Goal: Find specific page/section: Find specific page/section

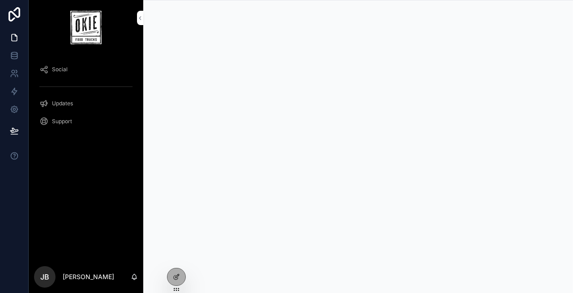
click at [0, 0] on icon at bounding box center [0, 0] width 0 height 0
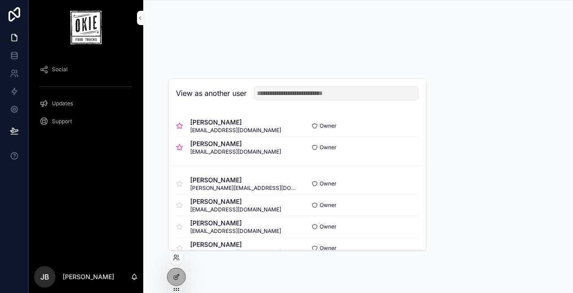
click at [0, 0] on button "Select" at bounding box center [0, 0] width 0 height 0
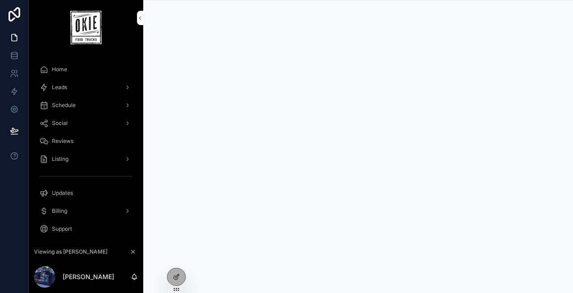
click at [90, 89] on div "Leads" at bounding box center [85, 87] width 93 height 14
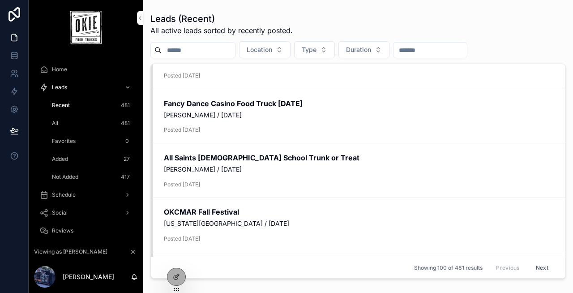
scroll to position [292, 0]
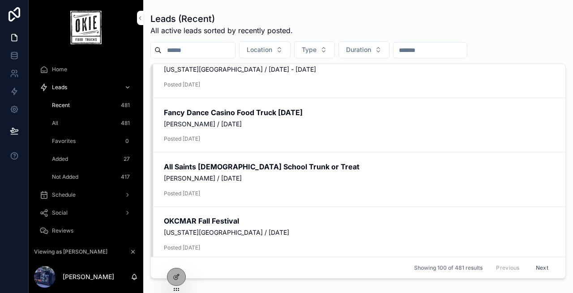
click at [75, 71] on div "Home" at bounding box center [85, 69] width 93 height 14
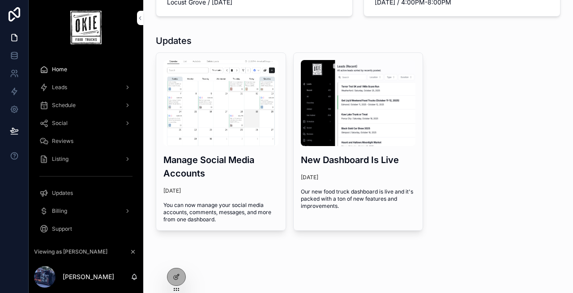
scroll to position [185, 0]
